Goal: Task Accomplishment & Management: Complete application form

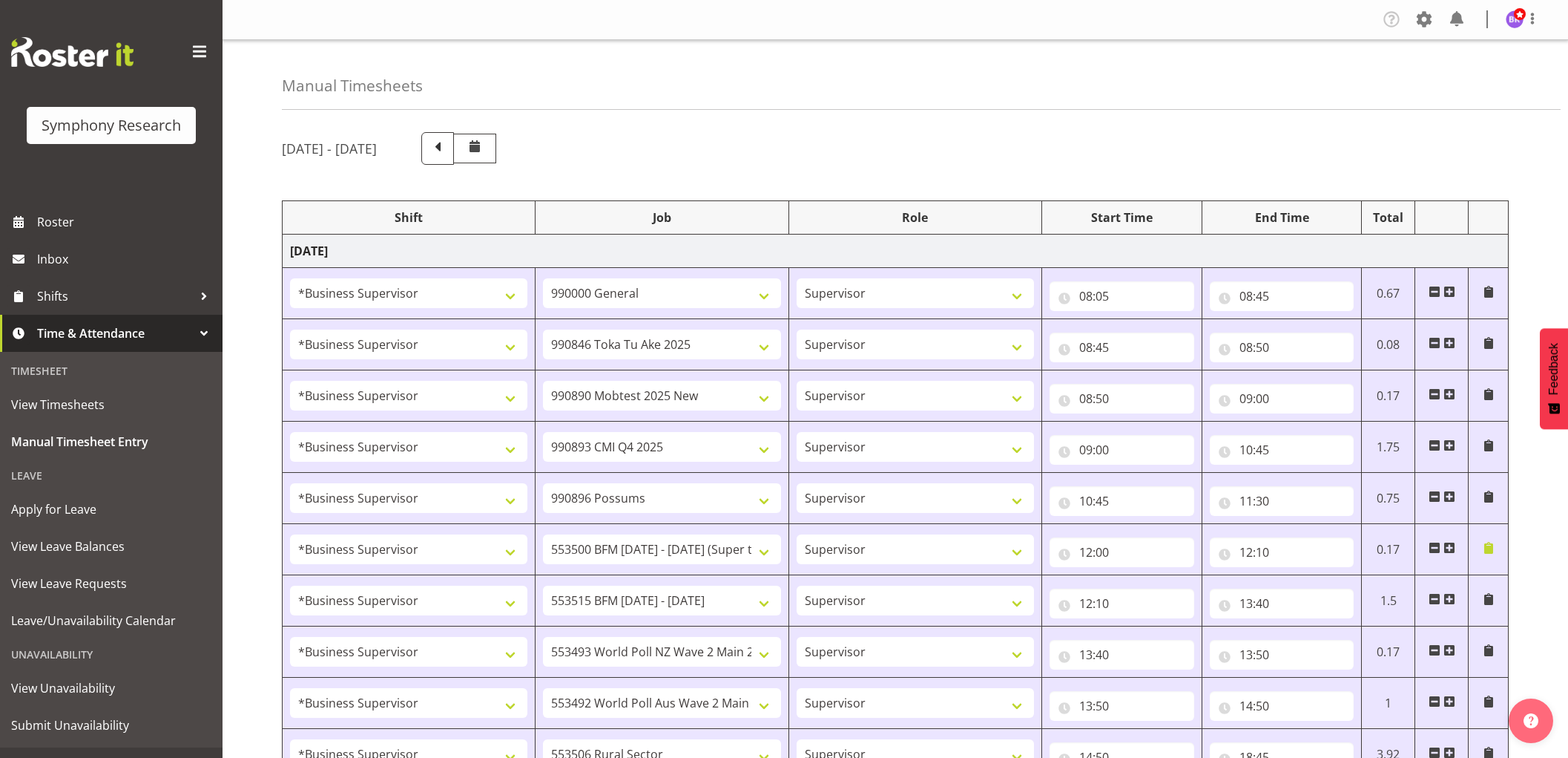
select select "1607"
select select "743"
select select "1607"
select select "9426"
select select "1607"
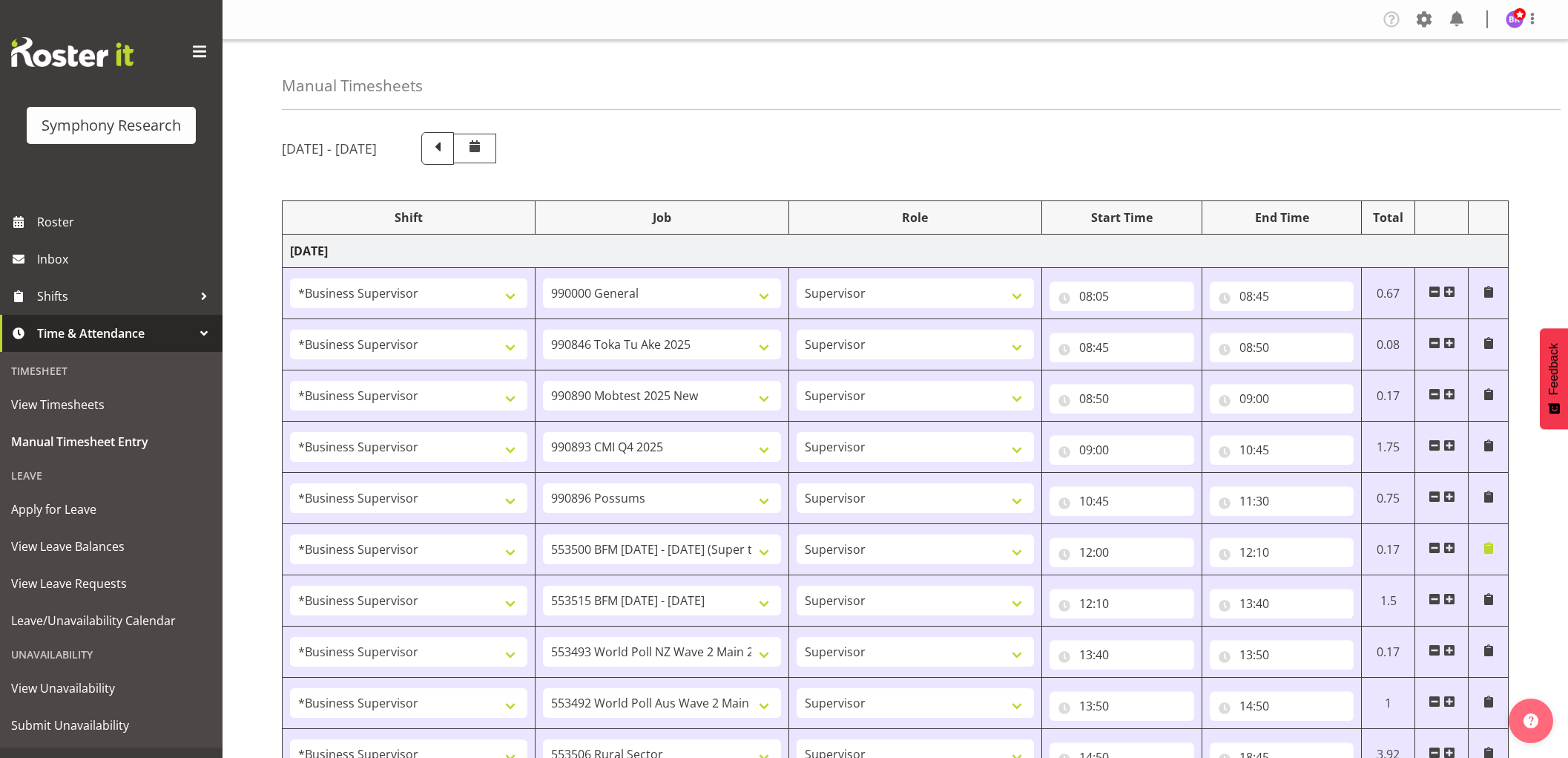
select select "10485"
select select "1607"
select select "10575"
select select "1607"
select select "10633"
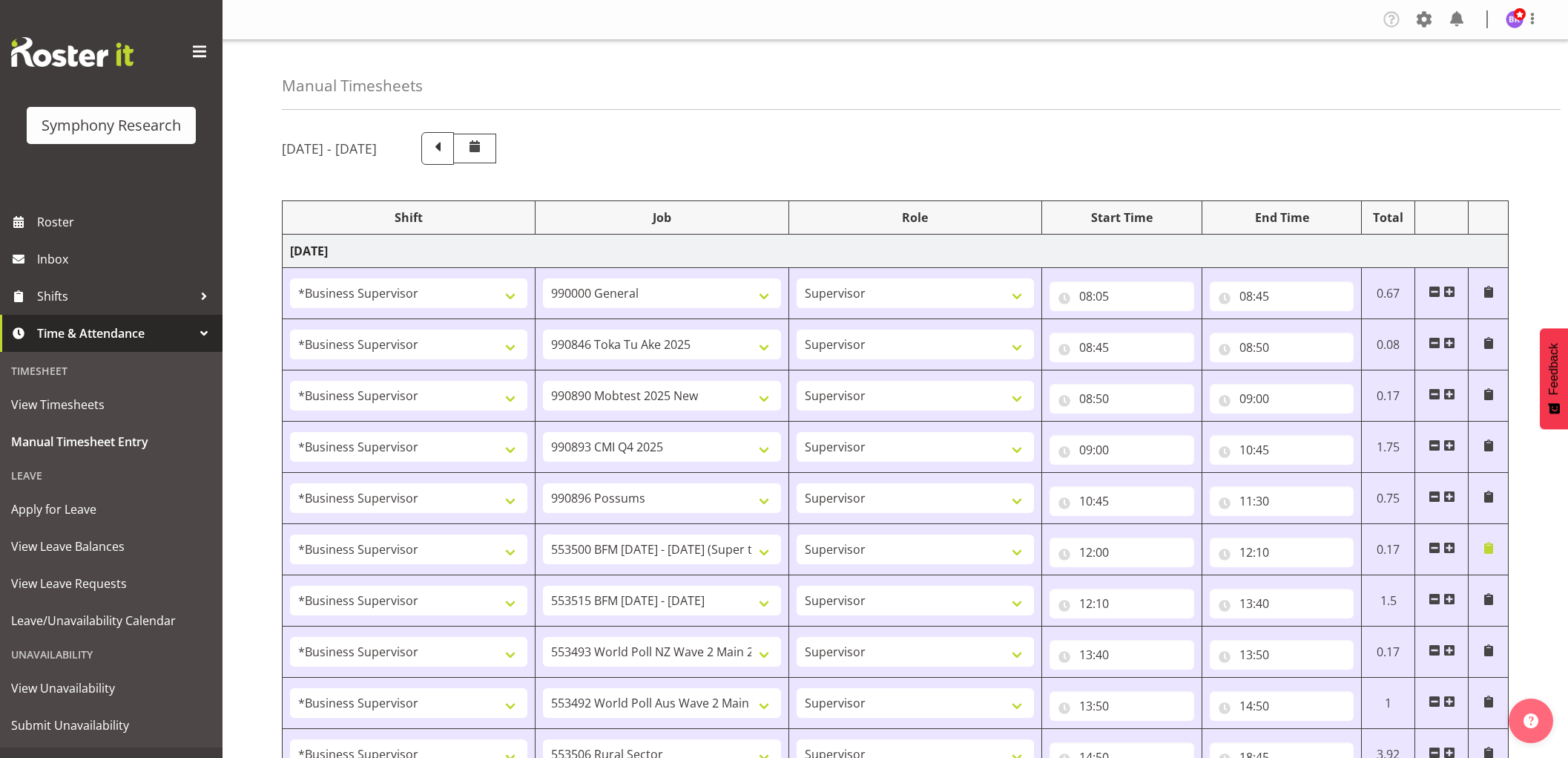
select select "1607"
select select "10733"
select select "1607"
select select "10731"
select select "1607"
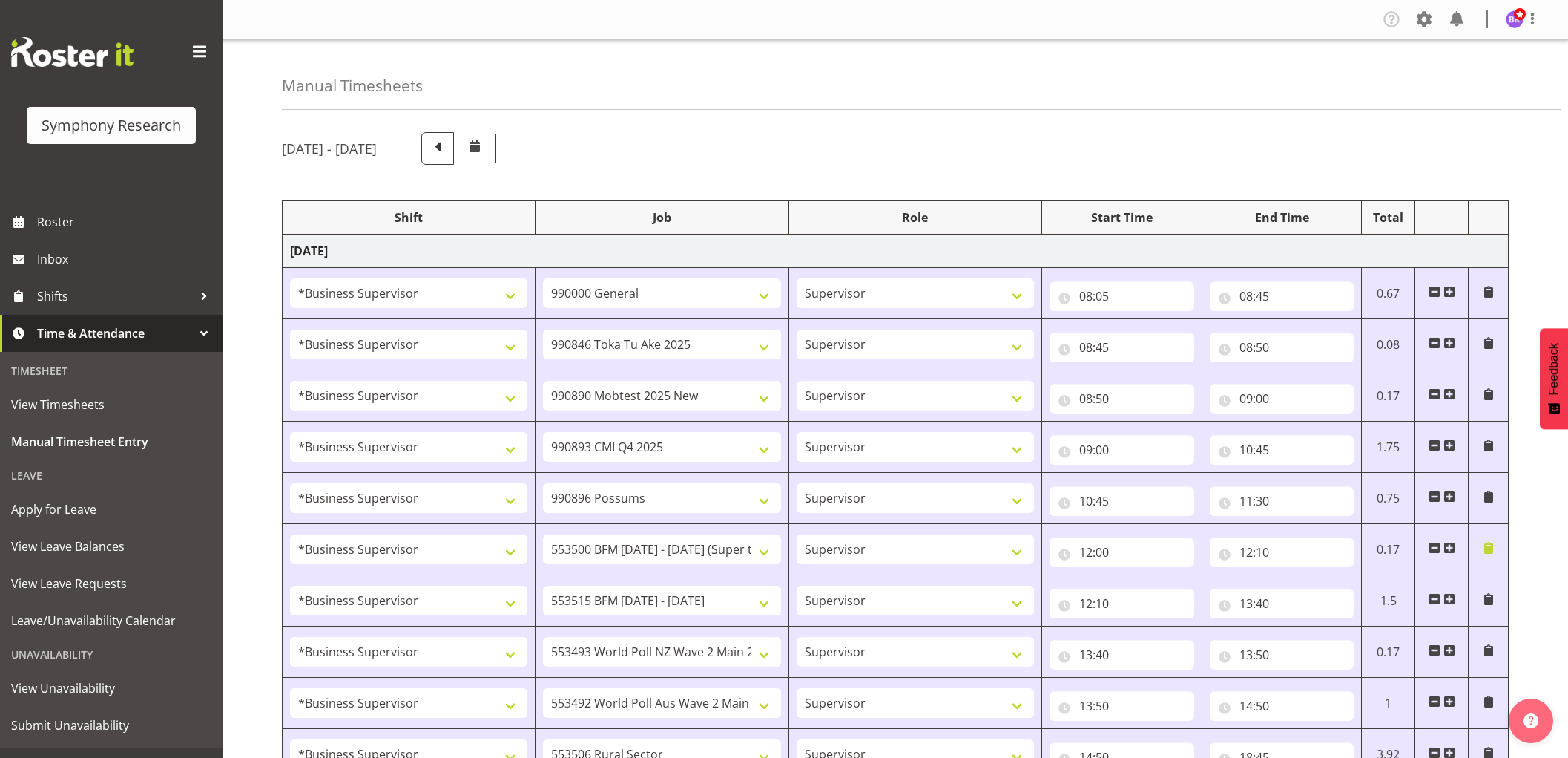
select select "10527"
select select "1607"
select select "10499"
select select "1607"
select select "10587"
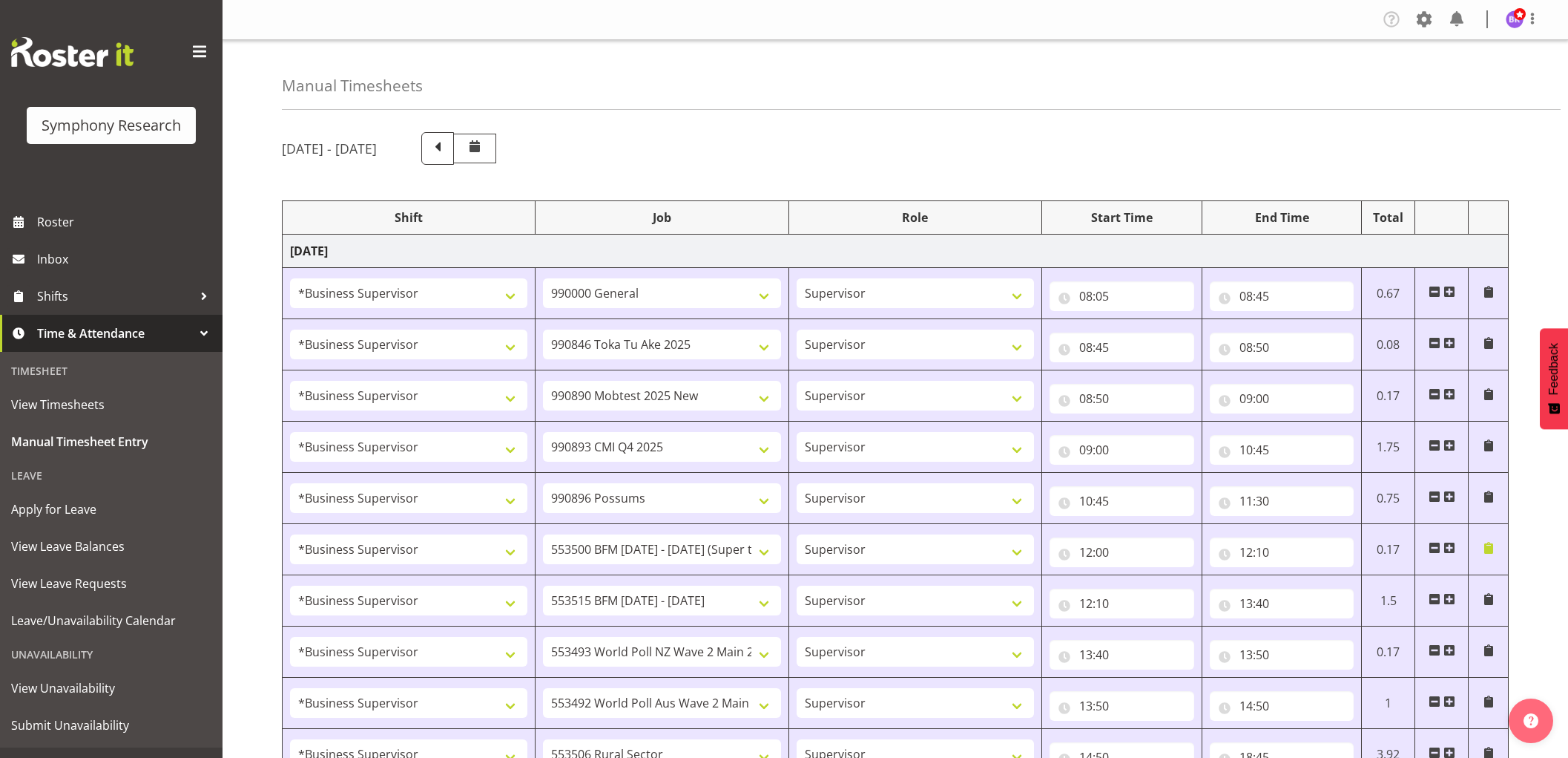
select select "1607"
select select "743"
select select "1607"
select select "10499"
select select "1607"
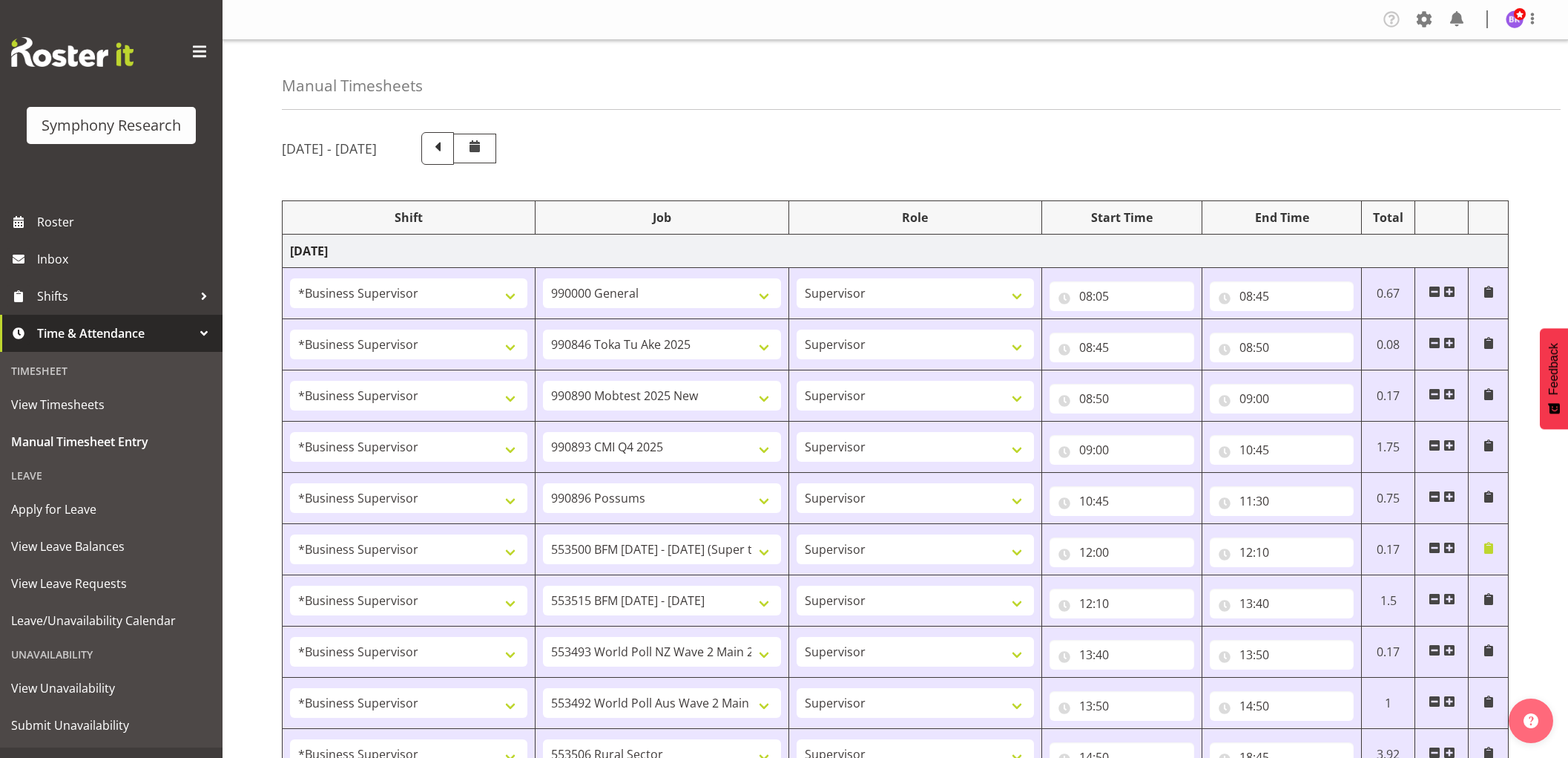
select select "10527"
select select "1607"
select select "10733"
select select "1607"
select select "10587"
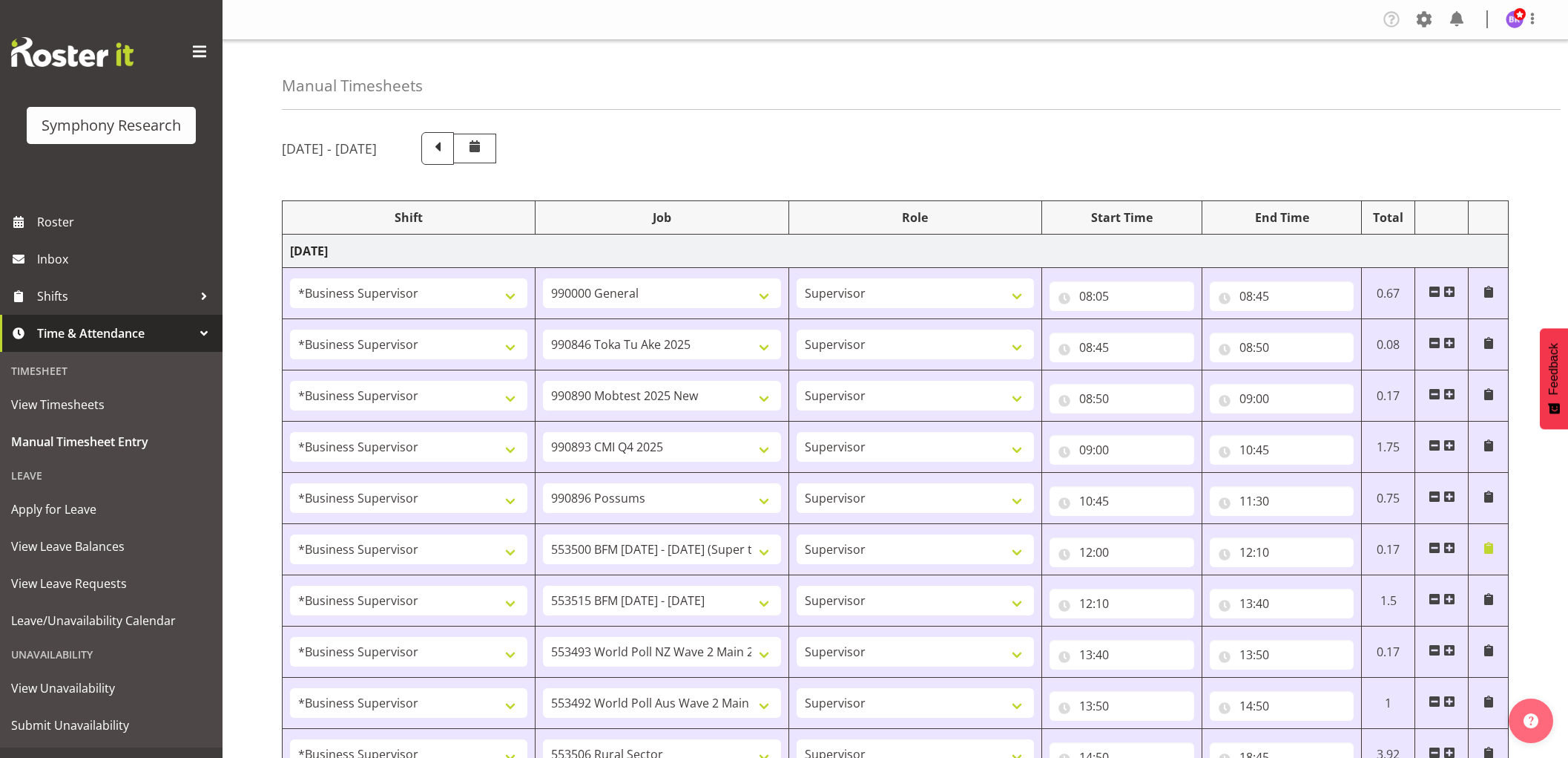
select select "1607"
select select "743"
select select "1607"
select select "743"
select select "1607"
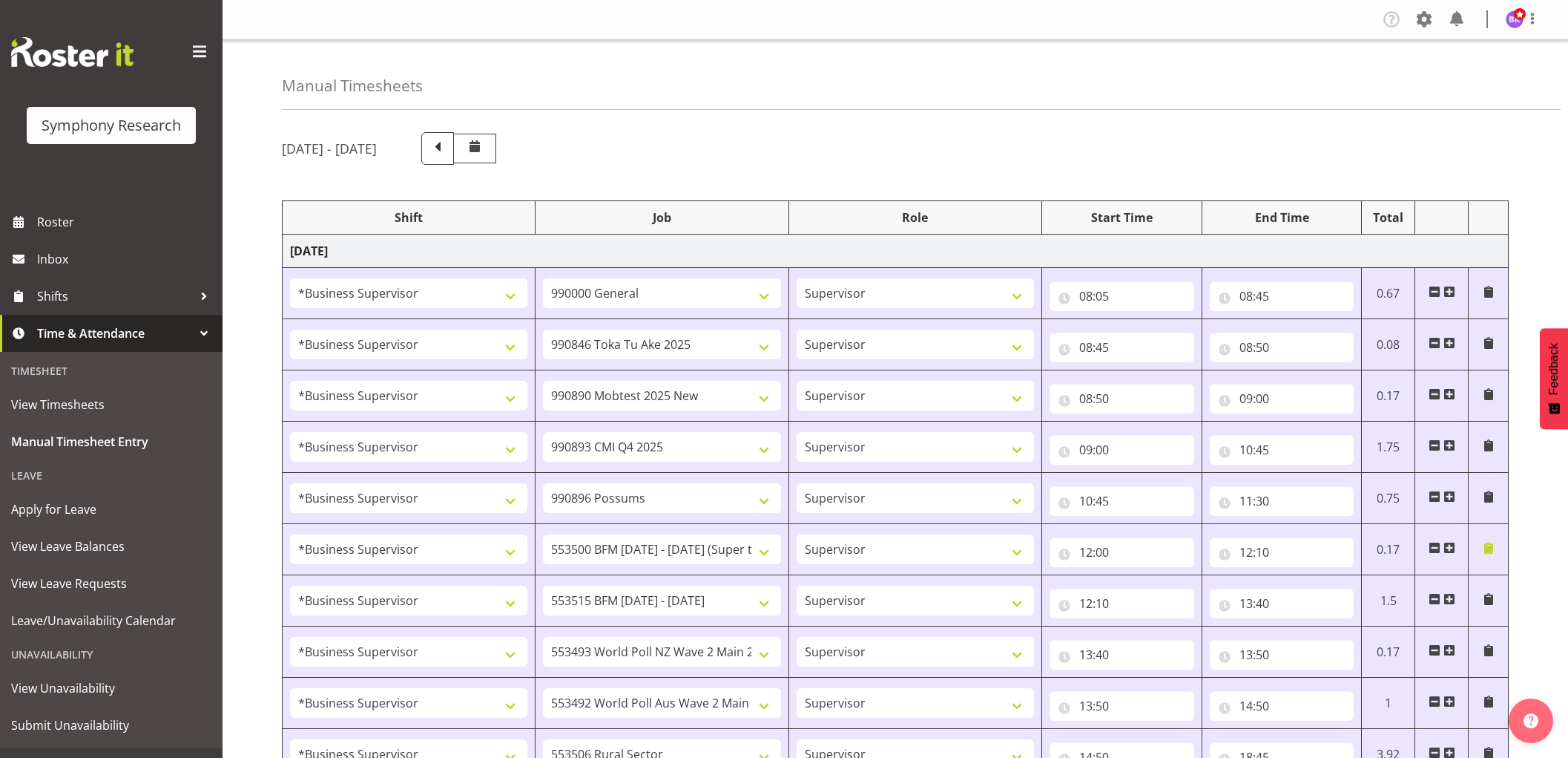
select select "10575"
select select "1607"
select select "9426"
select select "1607"
select select "10633"
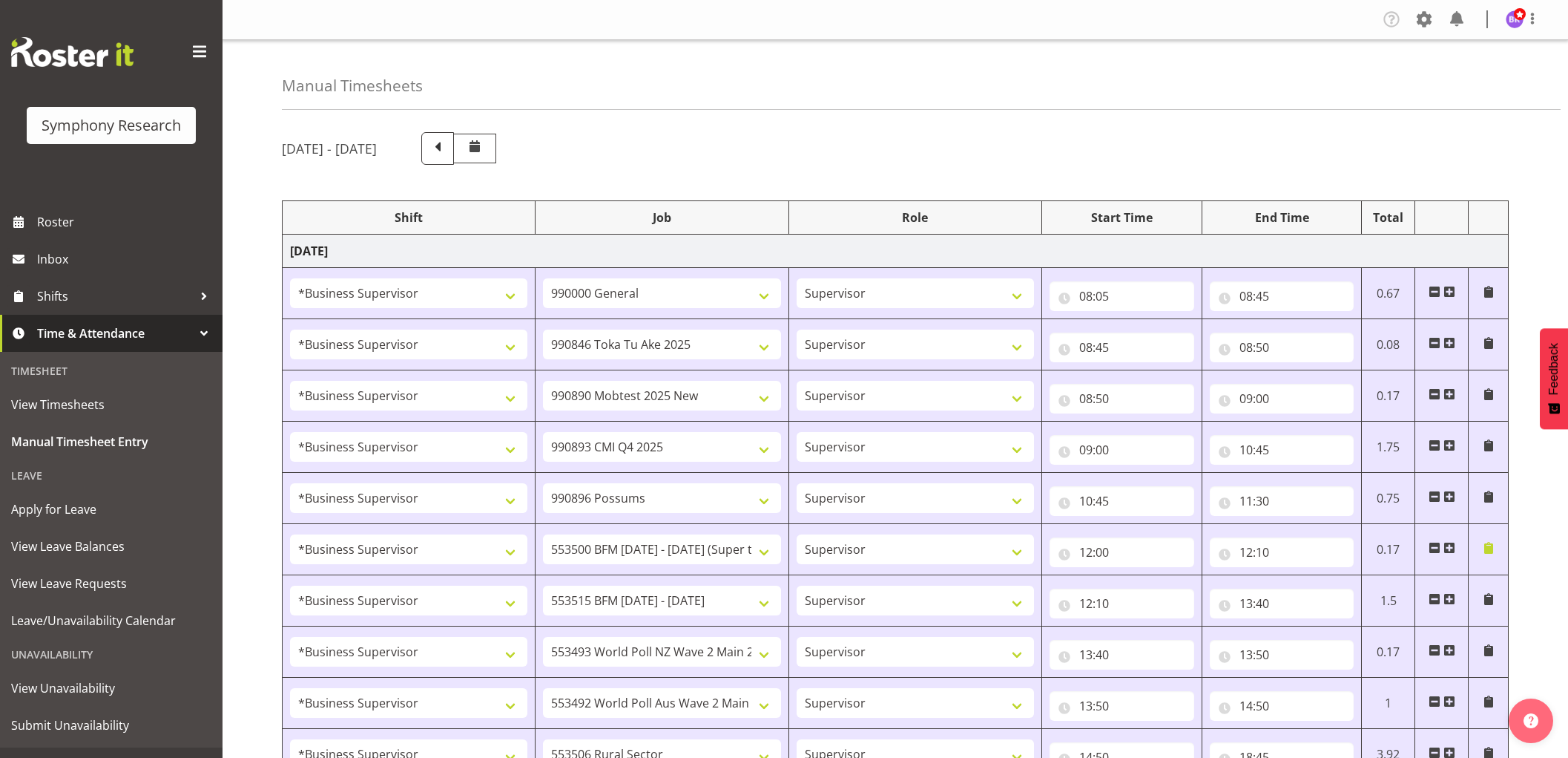
select select "1607"
select select "10731"
select select "1607"
select select "10527"
select select "1607"
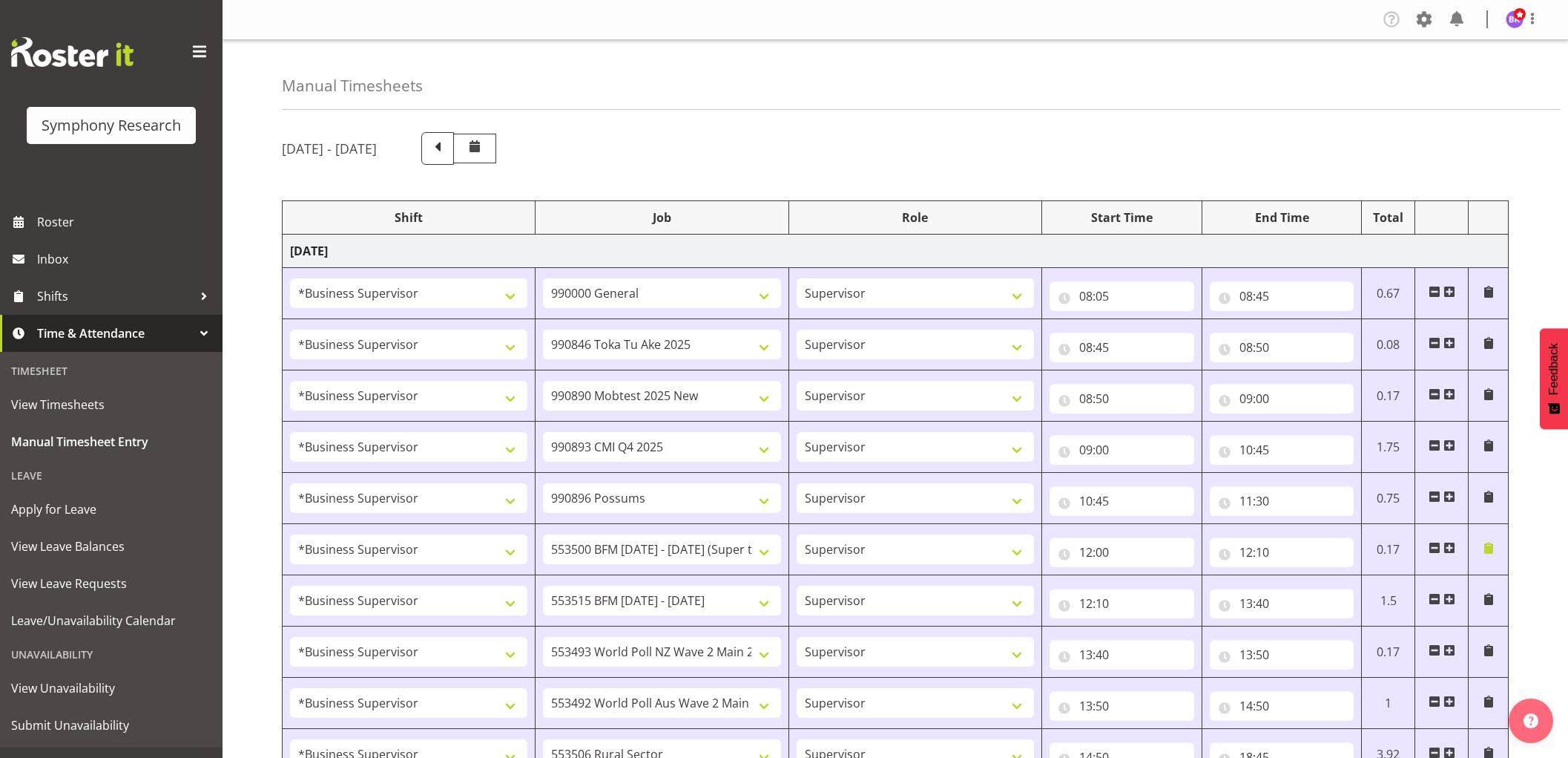
select select "10733"
select select "1607"
select select "10730"
select select "1607"
select select "10587"
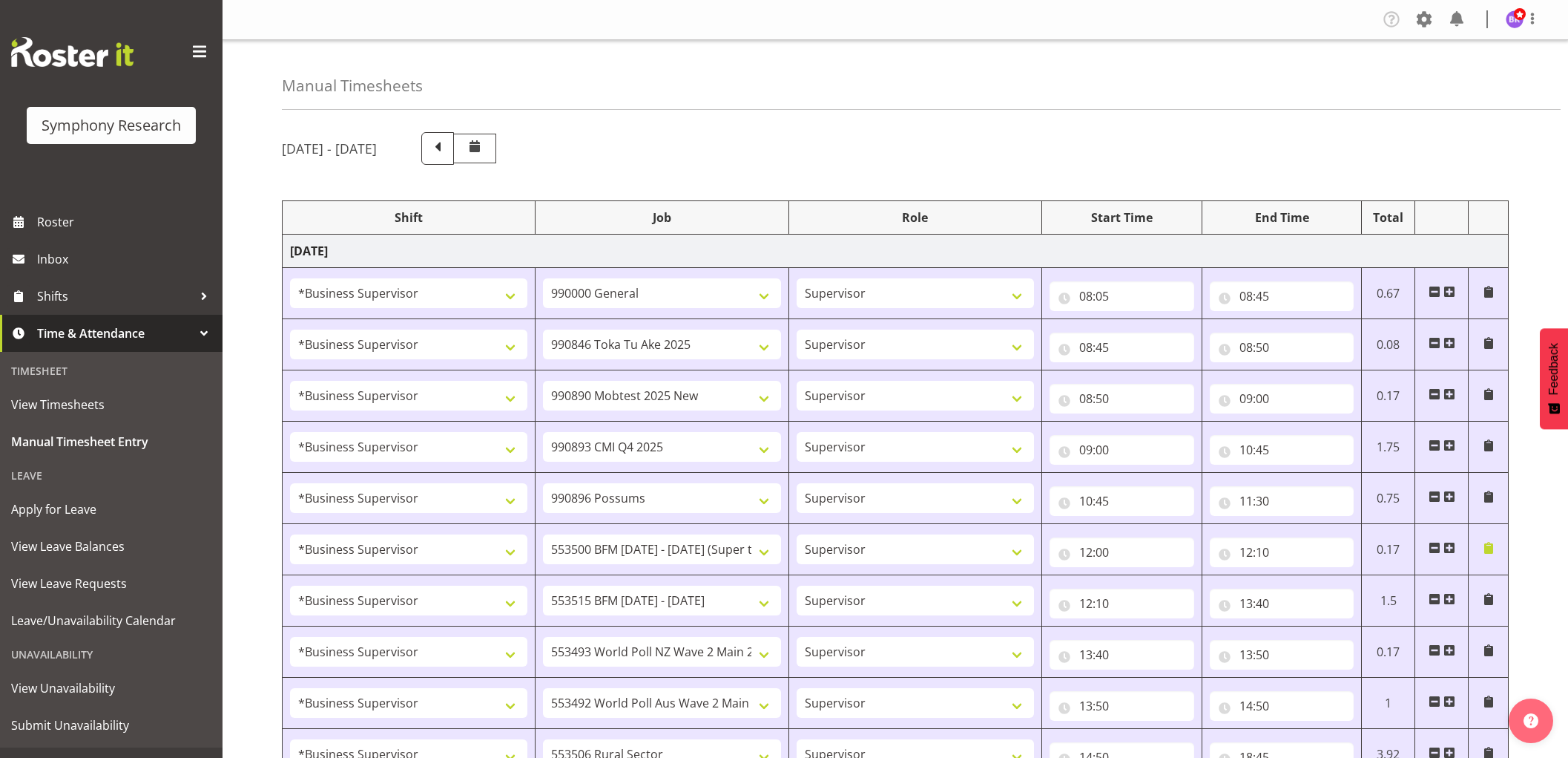
select select "1607"
select select "10733"
select select "1607"
select select "10499"
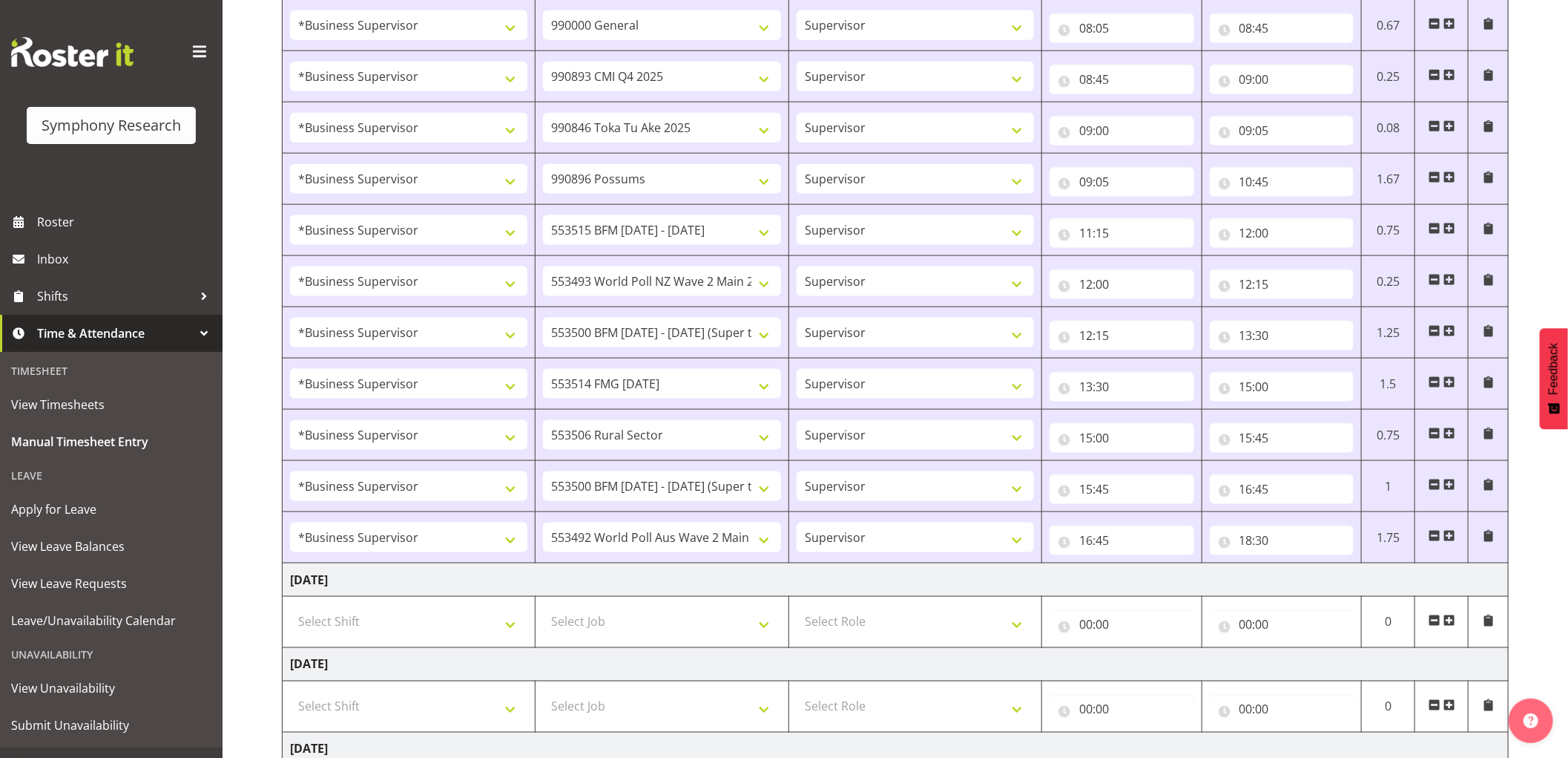
scroll to position [1319, 0]
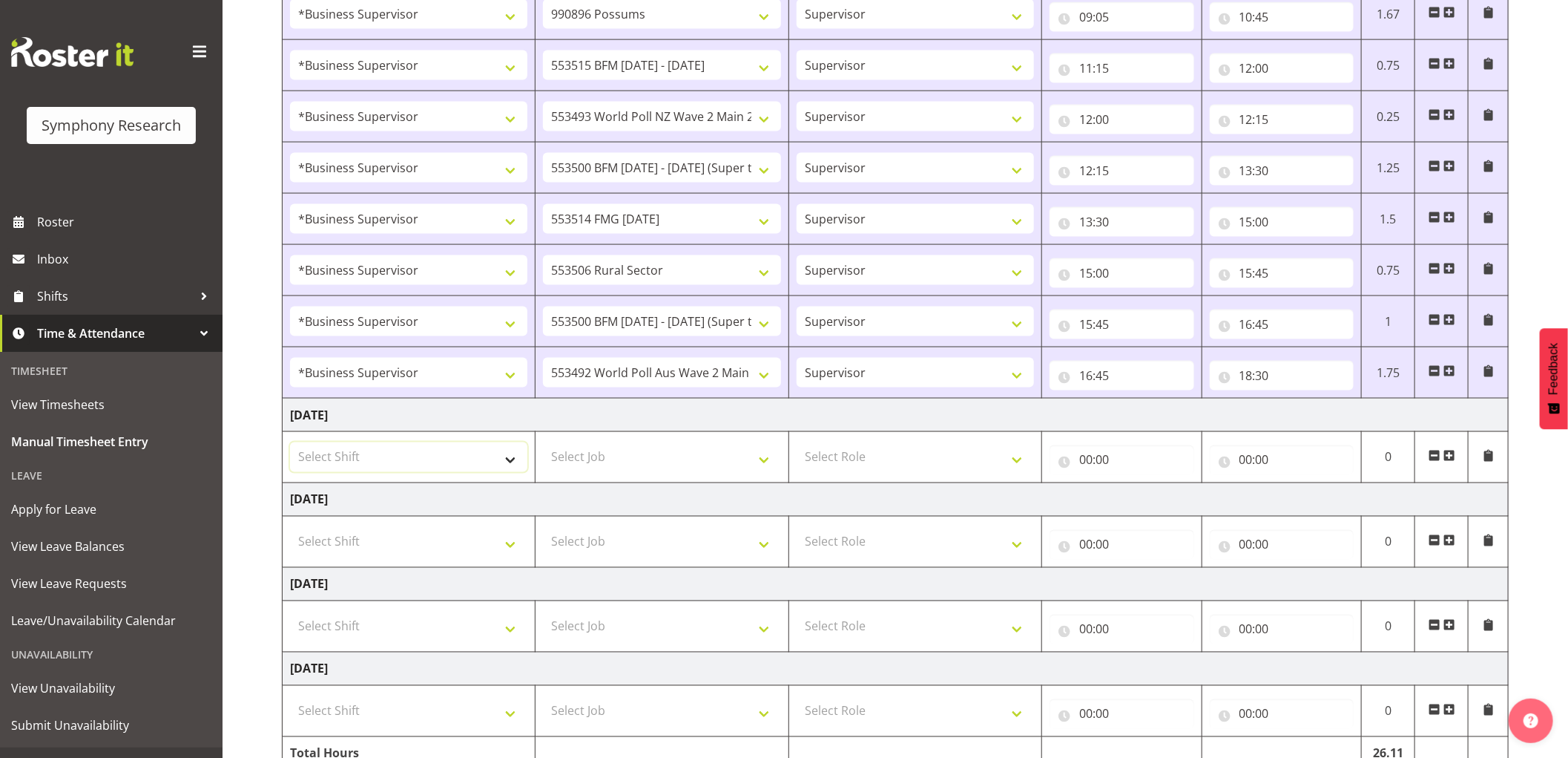
click at [491, 461] on select "Select Shift !!Weekend Residential (Roster IT Shift Label) *Business 9/10am ~ 4…" at bounding box center [408, 457] width 237 height 29
select select "1607"
click at [290, 445] on select "Select Shift !!Weekend Residential (Roster IT Shift Label) *Business 9/10am ~ 4…" at bounding box center [408, 457] width 237 height 29
click at [695, 466] on select "Select Job 550060 IF Admin 553492 World Poll Aus Wave 2 Main 2025 553493 World …" at bounding box center [661, 457] width 237 height 29
select select "743"
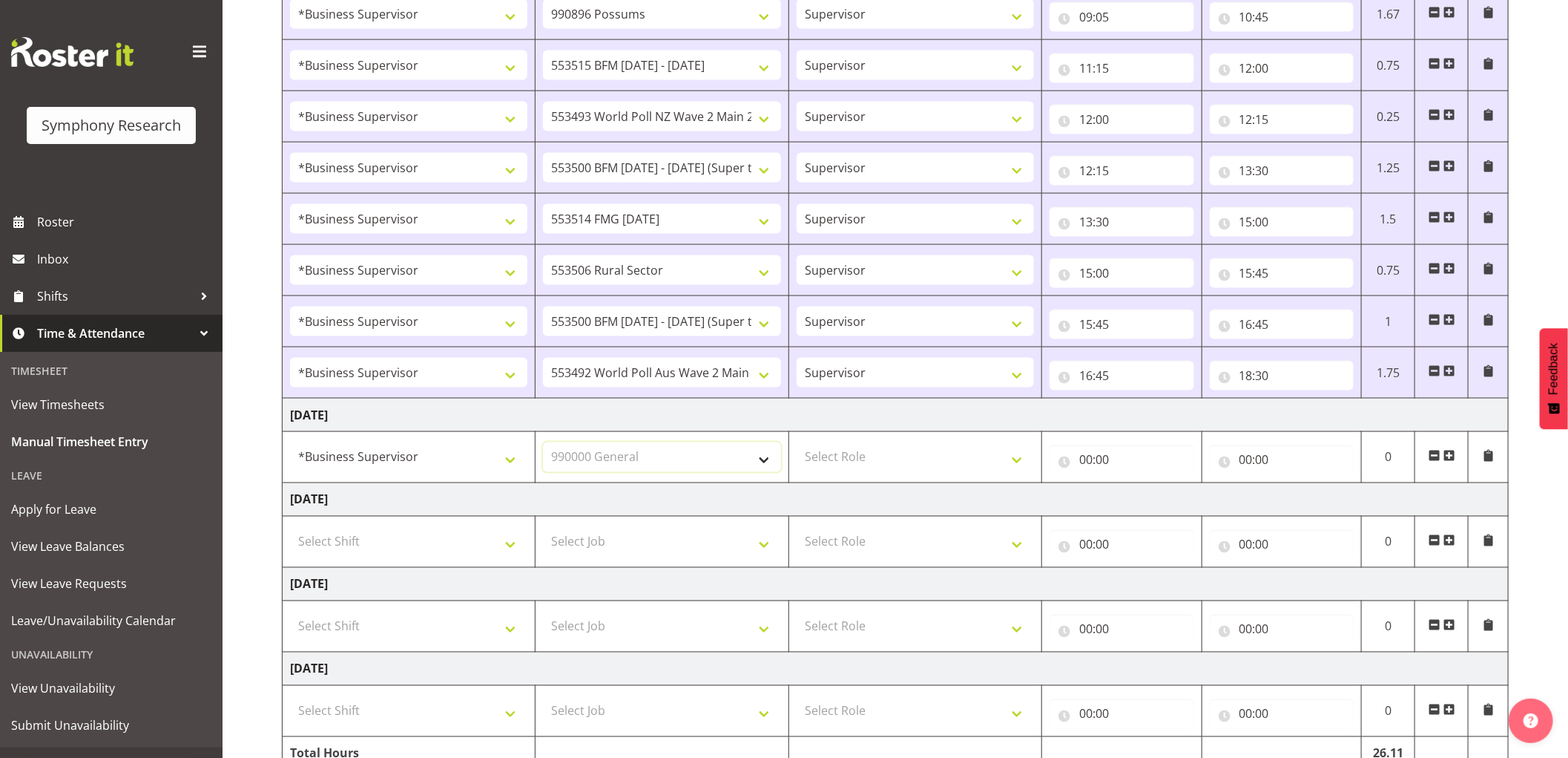
click at [543, 445] on select "Select Job 550060 IF Admin 553492 World Poll Aus Wave 2 Main 2025 553493 World …" at bounding box center [661, 457] width 237 height 29
drag, startPoint x: 919, startPoint y: 435, endPoint x: 928, endPoint y: 460, distance: 26.6
click at [919, 438] on td "Select Role Supervisor Interviewing Briefing" at bounding box center [915, 458] width 253 height 51
click at [928, 460] on select "Select Role Supervisor Interviewing Briefing" at bounding box center [915, 457] width 237 height 29
select select "45"
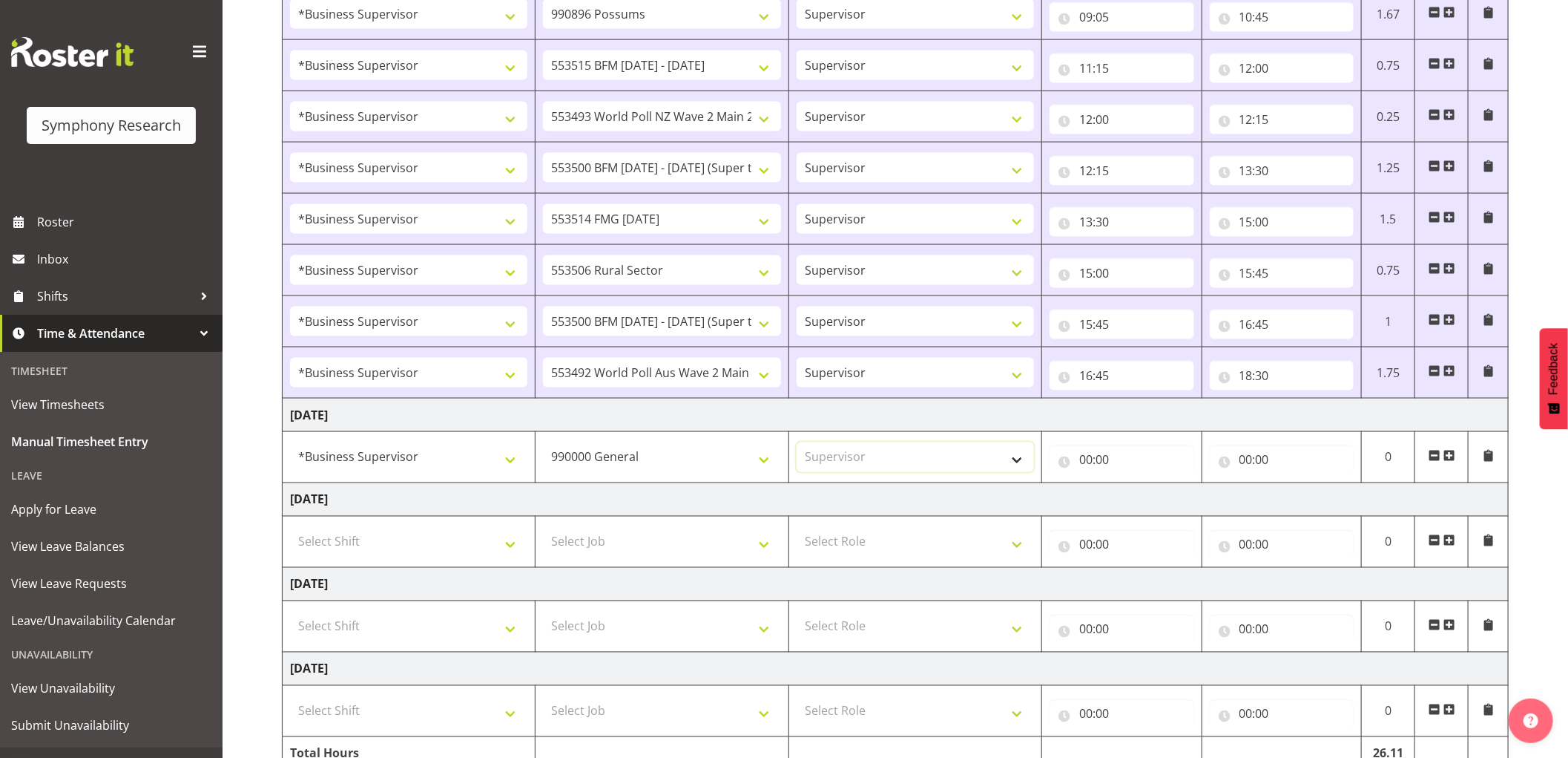
click at [797, 445] on select "Select Role Supervisor Interviewing Briefing" at bounding box center [915, 457] width 237 height 29
click at [1086, 465] on input "00:00" at bounding box center [1121, 459] width 144 height 29
click at [1146, 502] on select "00 01 02 03 04 05 06 07 08 09 10 11 12 13 14 15 16 17 18 19 20 21 22 23" at bounding box center [1151, 499] width 33 height 29
select select "9"
click at [1134, 486] on select "00 01 02 03 04 05 06 07 08 09 10 11 12 13 14 15 16 17 18 19 20 21 22 23" at bounding box center [1151, 499] width 33 height 29
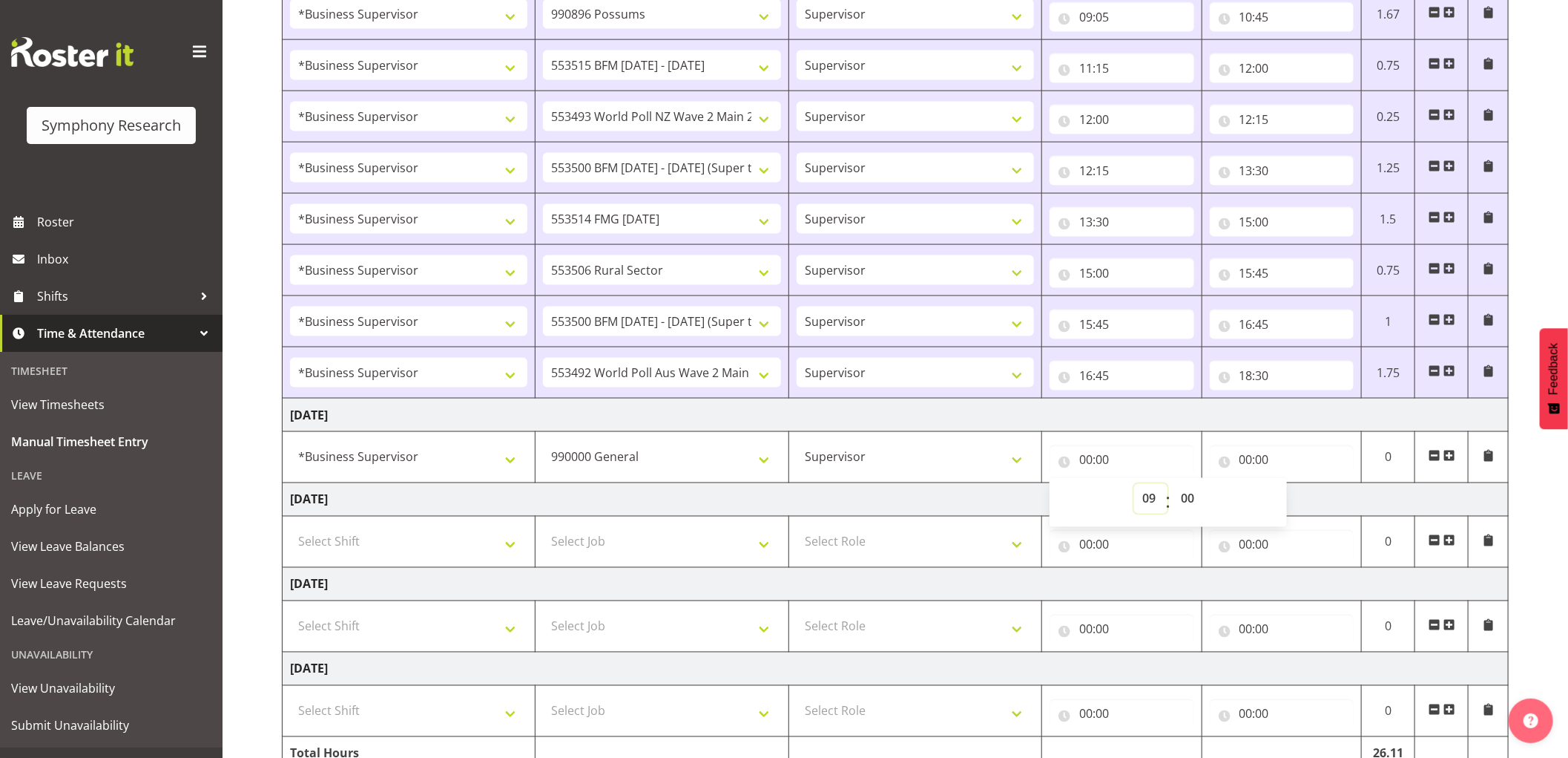
type input "09:00"
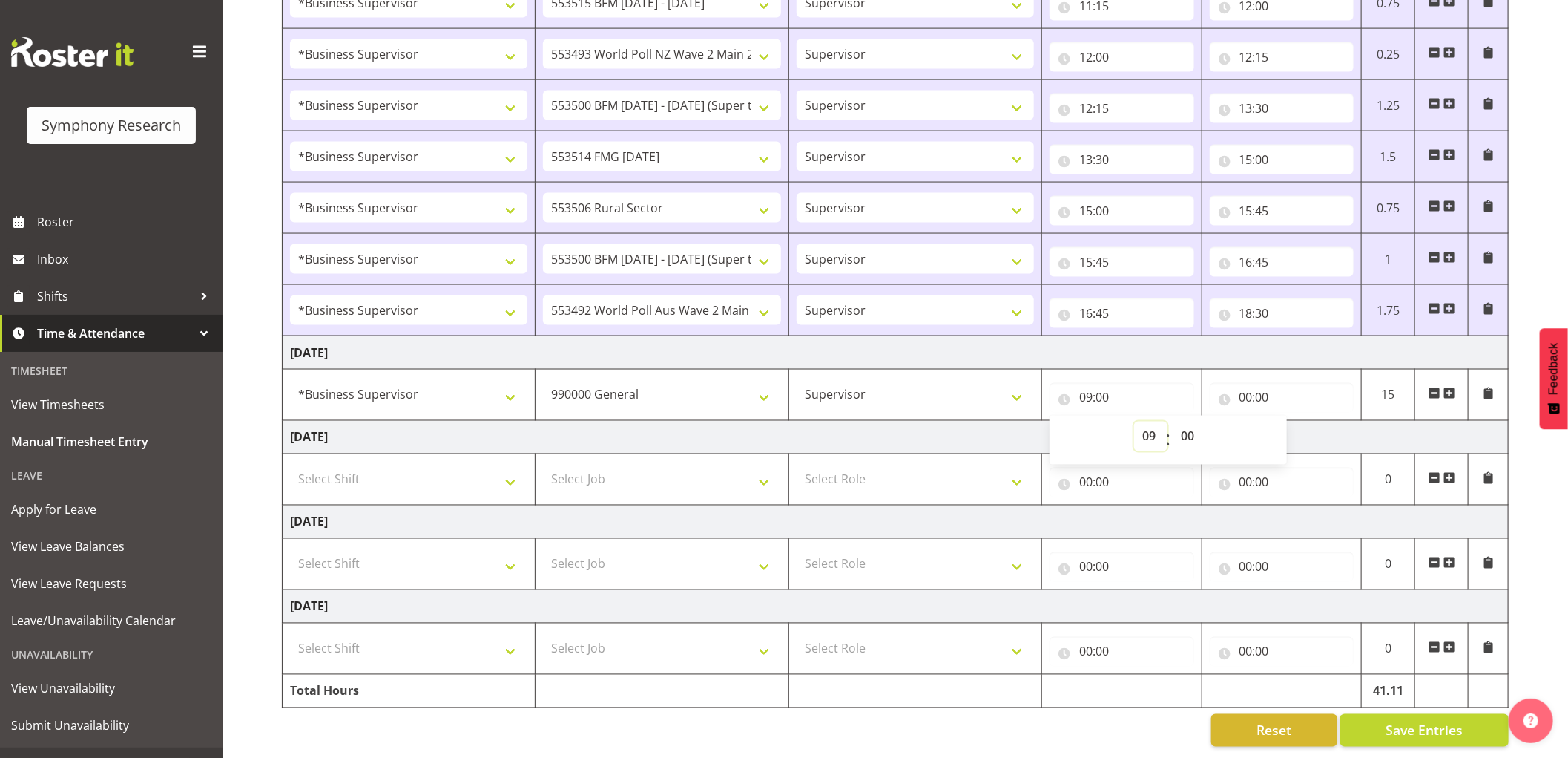
scroll to position [1398, 0]
click at [1414, 721] on span "Save Entries" at bounding box center [1424, 731] width 77 height 20
